Goal: Information Seeking & Learning: Check status

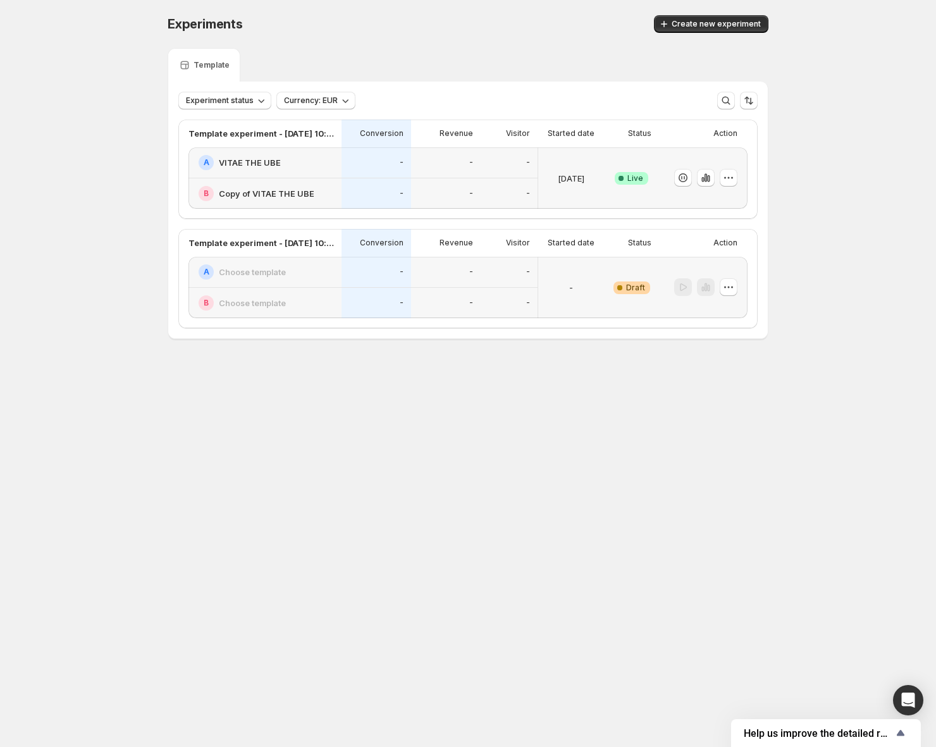
click at [458, 183] on div "-" at bounding box center [446, 193] width 70 height 31
click at [598, 202] on div "[DATE]" at bounding box center [571, 177] width 66 height 61
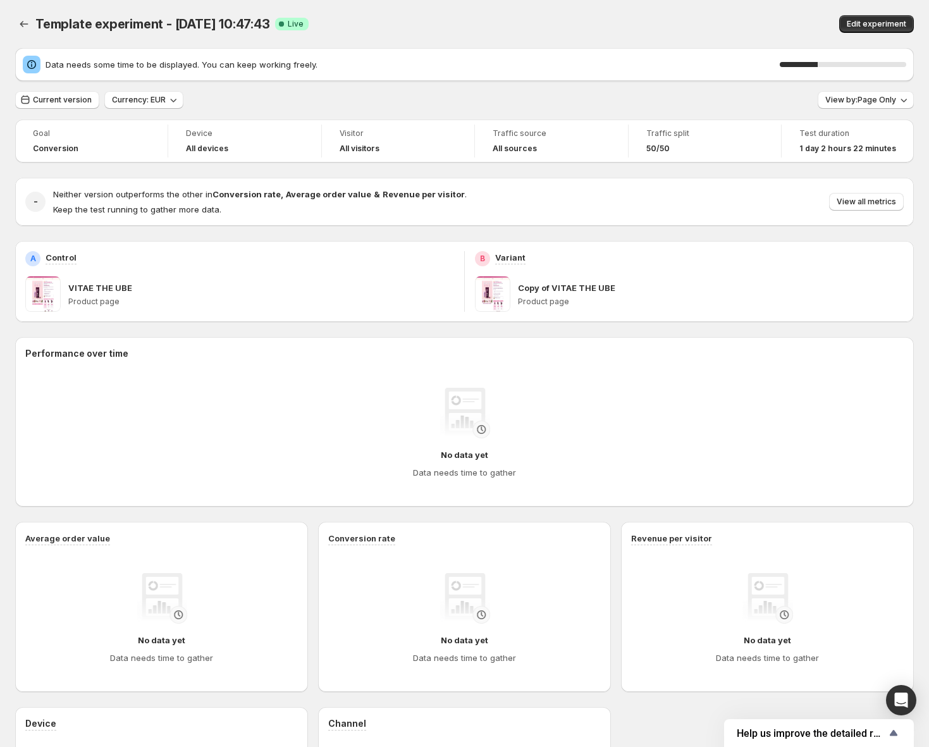
click at [914, 195] on div "- Neither version outperforms the other in Conversion rate , Average order valu…" at bounding box center [464, 202] width 899 height 48
click at [896, 200] on span "View all metrics" at bounding box center [866, 202] width 59 height 10
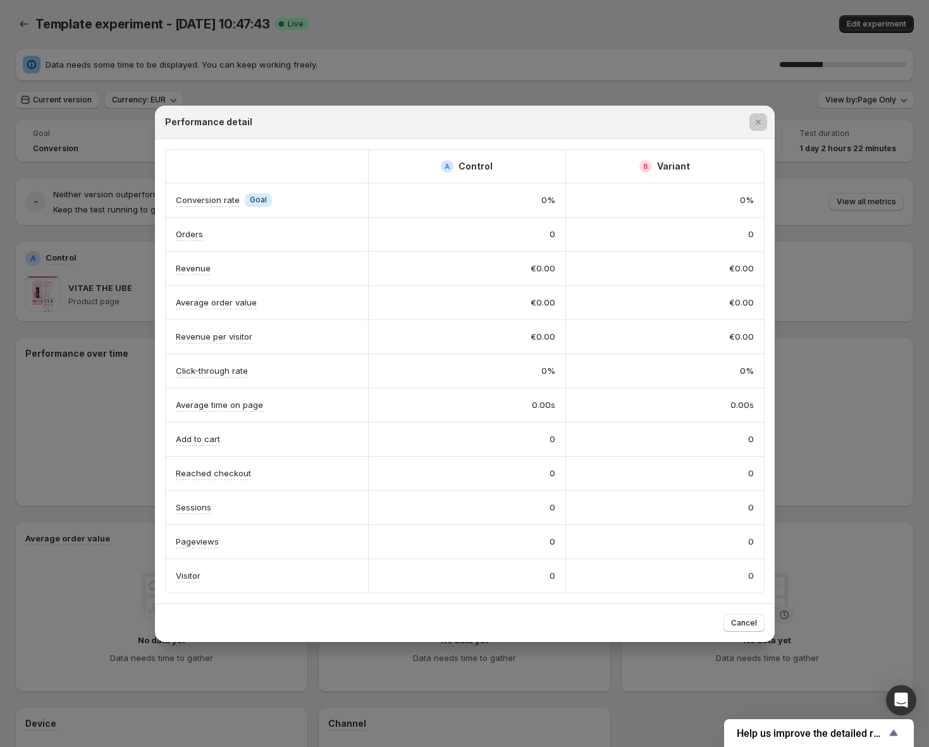
click at [475, 89] on div at bounding box center [464, 373] width 929 height 747
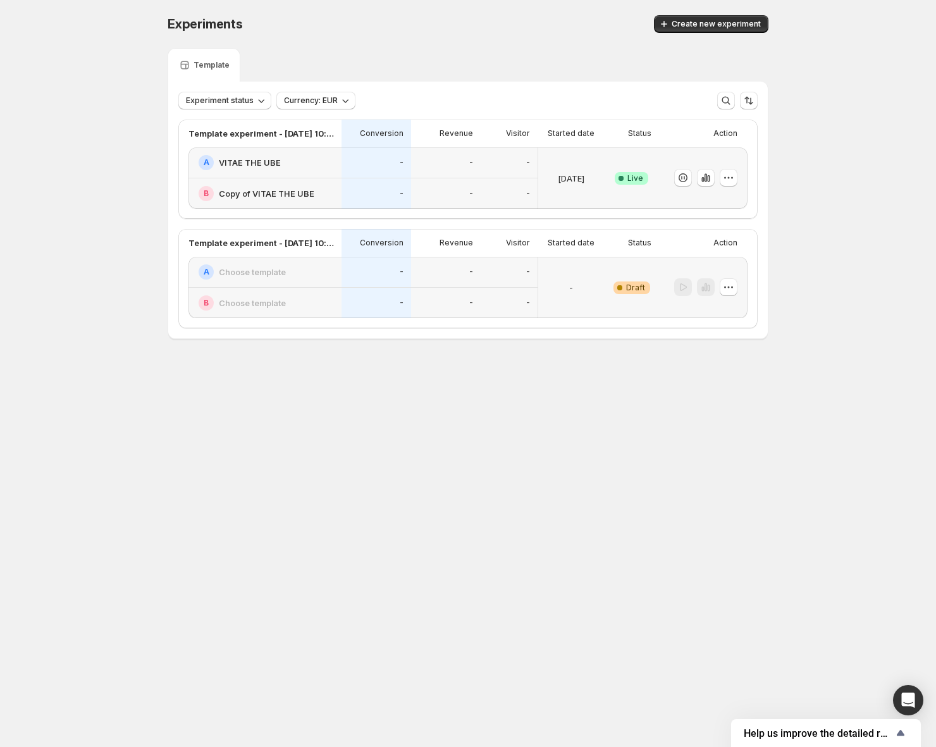
click at [460, 176] on div "-" at bounding box center [446, 162] width 70 height 31
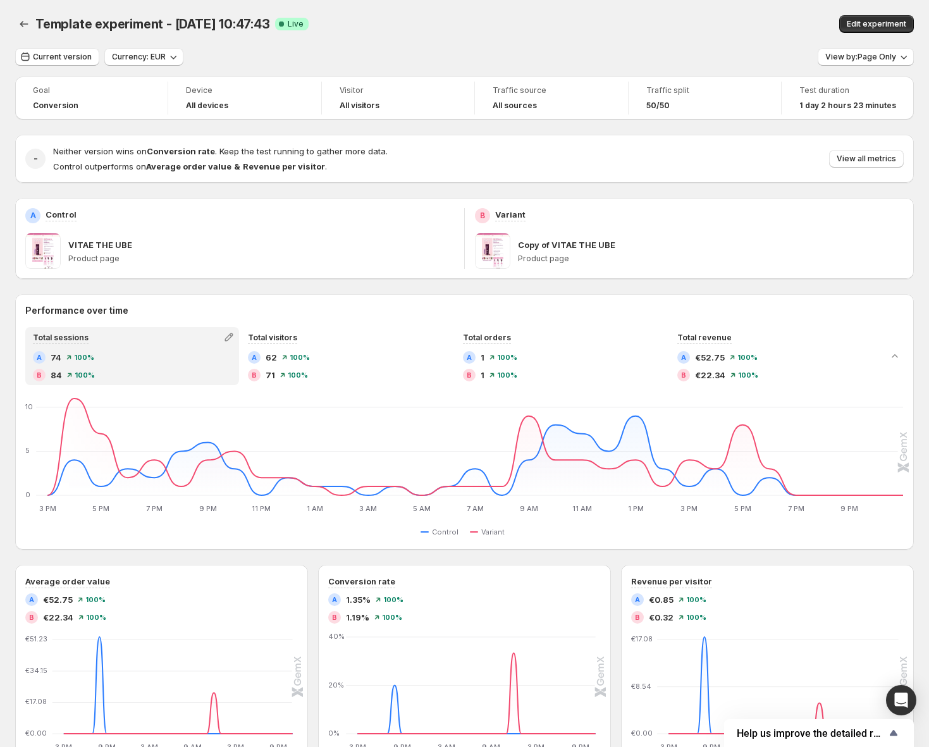
click at [614, 13] on div "Template experiment - [DATE] 10:47:43. This page is ready Template experiment -…" at bounding box center [464, 24] width 899 height 48
